Goal: Information Seeking & Learning: Find specific fact

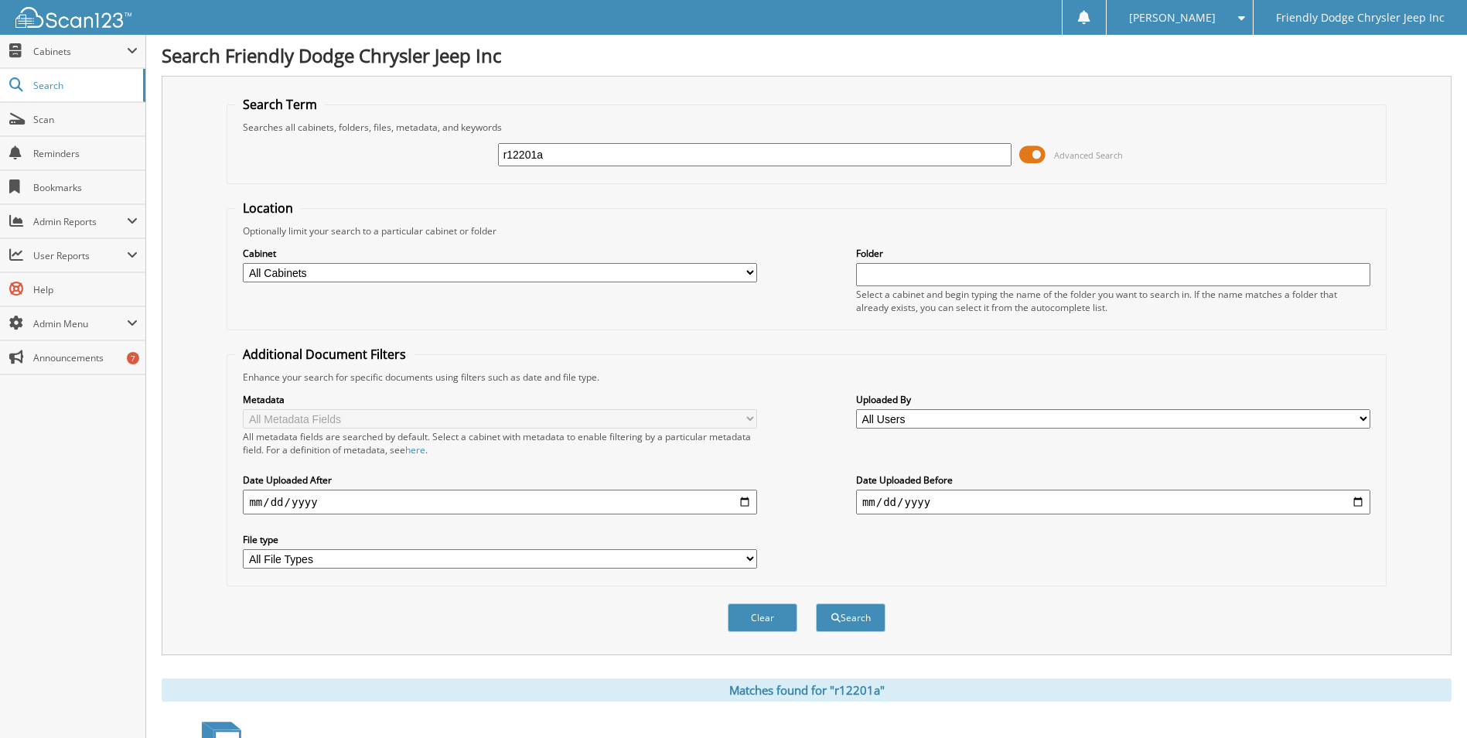
drag, startPoint x: 553, startPoint y: 160, endPoint x: 283, endPoint y: 159, distance: 269.9
click at [283, 159] on div "r12201a Advanced Search" at bounding box center [806, 155] width 1142 height 42
type input "6075011"
click at [816, 603] on button "Search" at bounding box center [851, 617] width 70 height 29
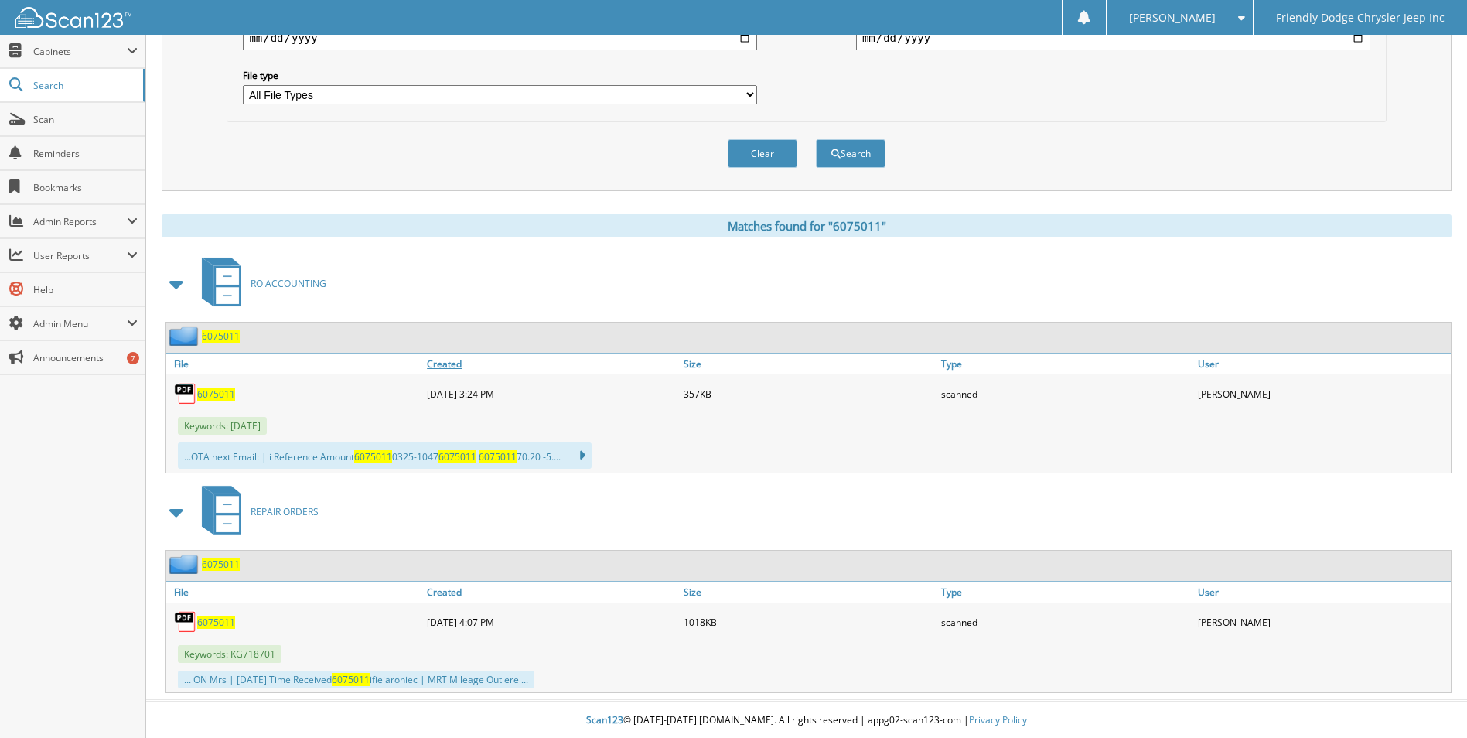
scroll to position [466, 0]
click at [211, 561] on span "6075011" at bounding box center [221, 562] width 38 height 13
